Goal: Find specific page/section: Find specific page/section

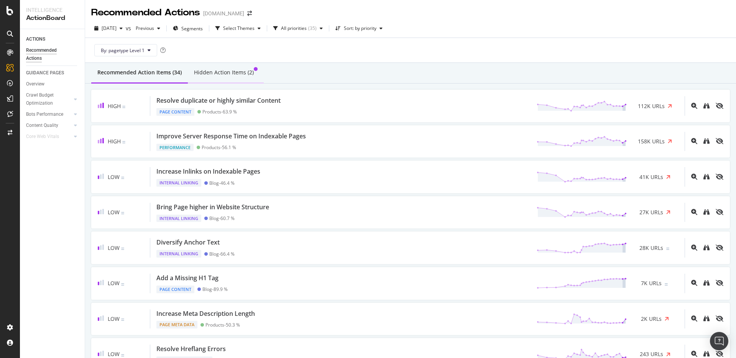
drag, startPoint x: 246, startPoint y: 65, endPoint x: 201, endPoint y: 75, distance: 45.9
click at [246, 65] on div "Hidden Action Items (2)" at bounding box center [226, 72] width 76 height 21
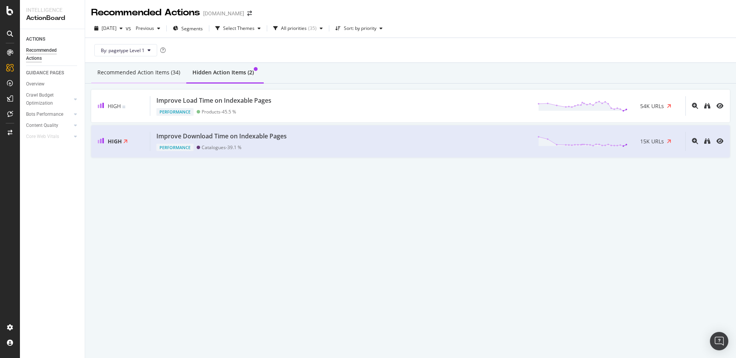
click at [157, 70] on div "Recommended Action Items (34)" at bounding box center [138, 73] width 83 height 8
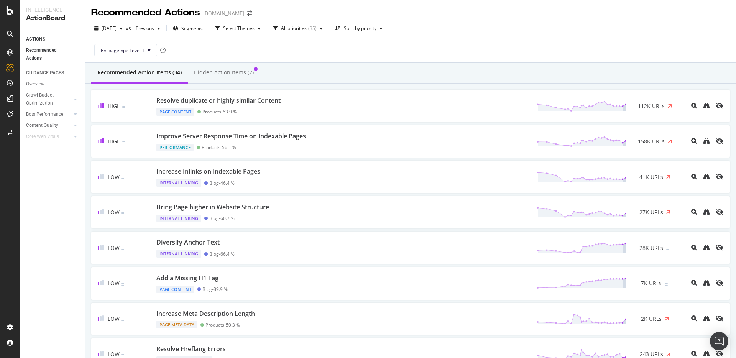
drag, startPoint x: 224, startPoint y: 74, endPoint x: 291, endPoint y: 88, distance: 68.3
click at [225, 74] on div "Hidden Action Items (2)" at bounding box center [224, 73] width 60 height 8
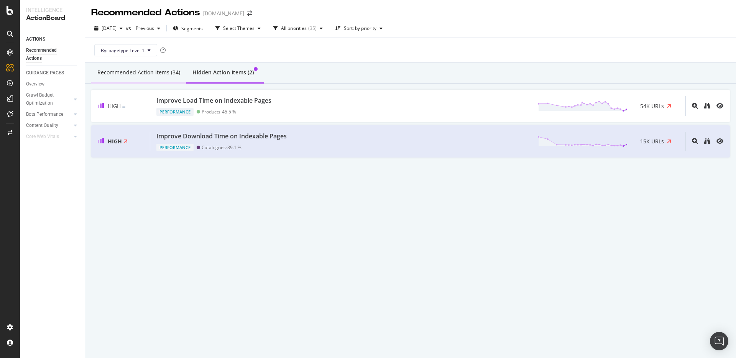
click at [153, 75] on div "Recommended Action Items (34)" at bounding box center [138, 73] width 83 height 8
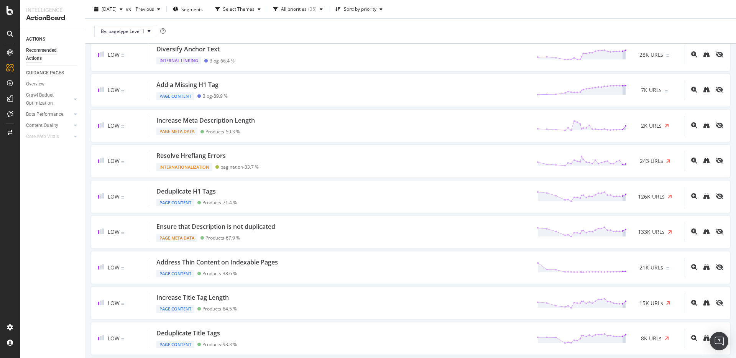
scroll to position [194, 0]
